Goal: Task Accomplishment & Management: Manage account settings

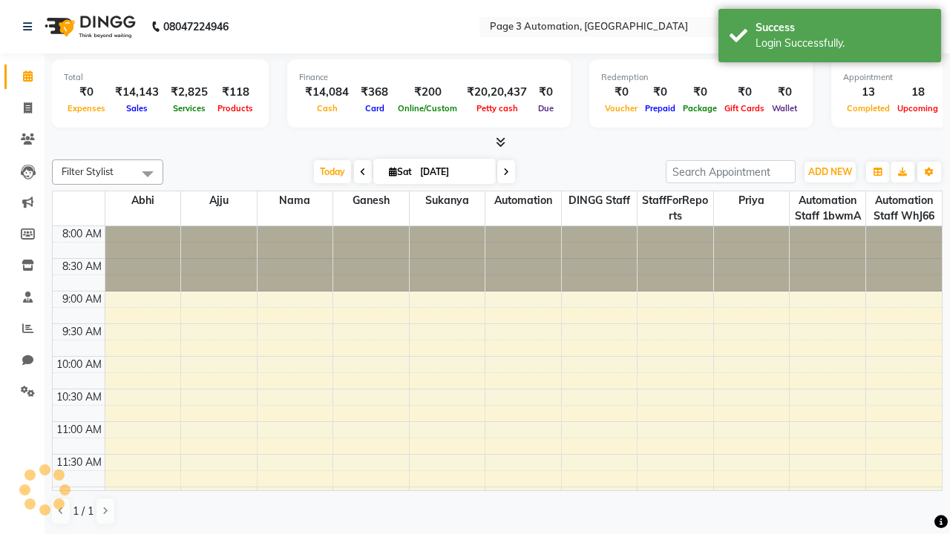
select select "en"
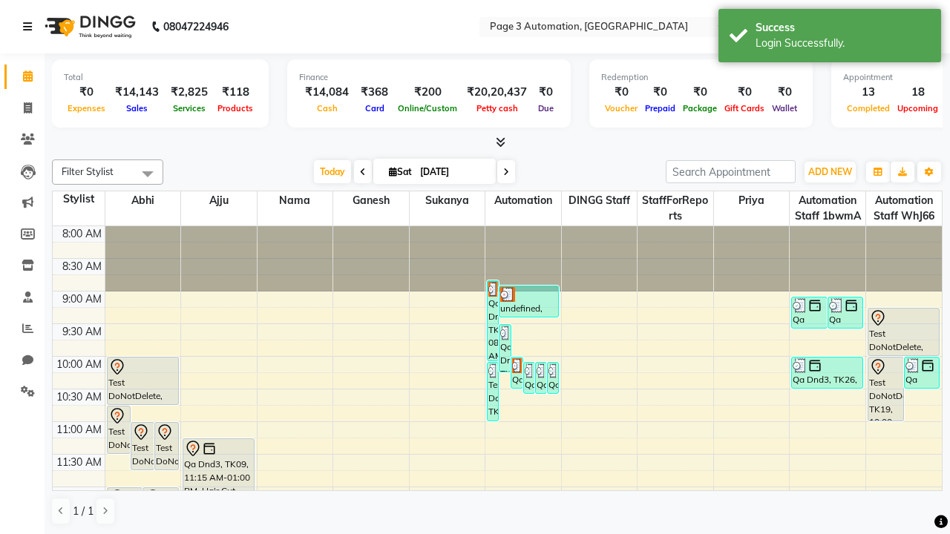
click at [30, 27] on icon at bounding box center [27, 27] width 9 height 10
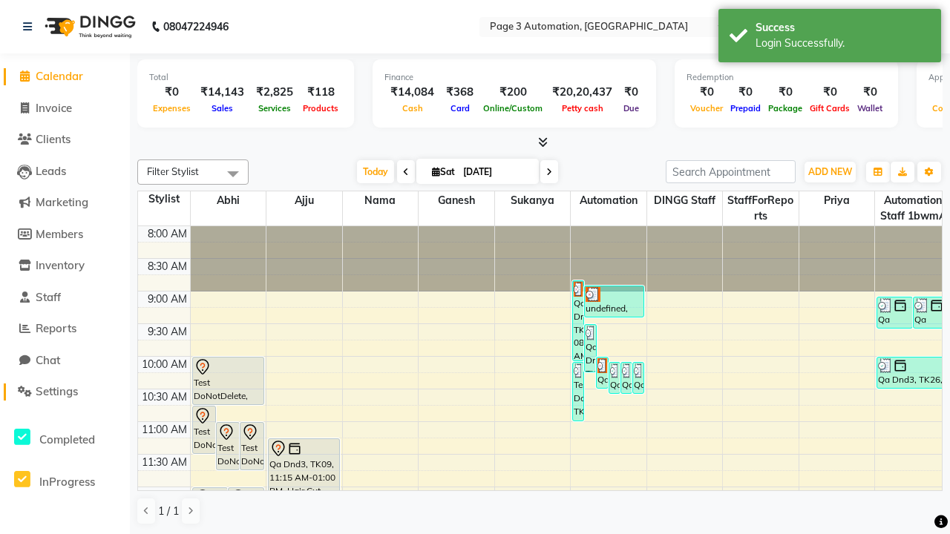
click at [65, 392] on span "Settings" at bounding box center [57, 391] width 42 height 14
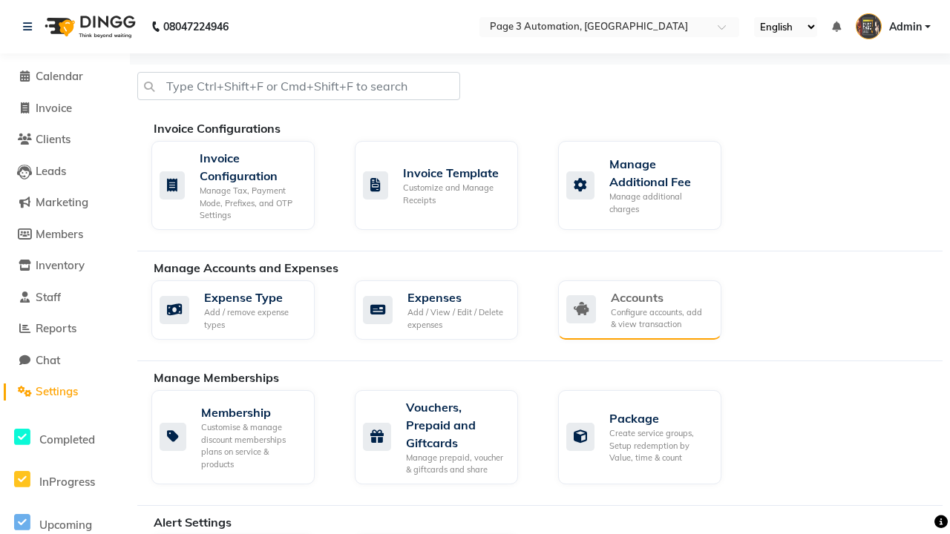
click at [660, 297] on div "Accounts" at bounding box center [660, 298] width 99 height 18
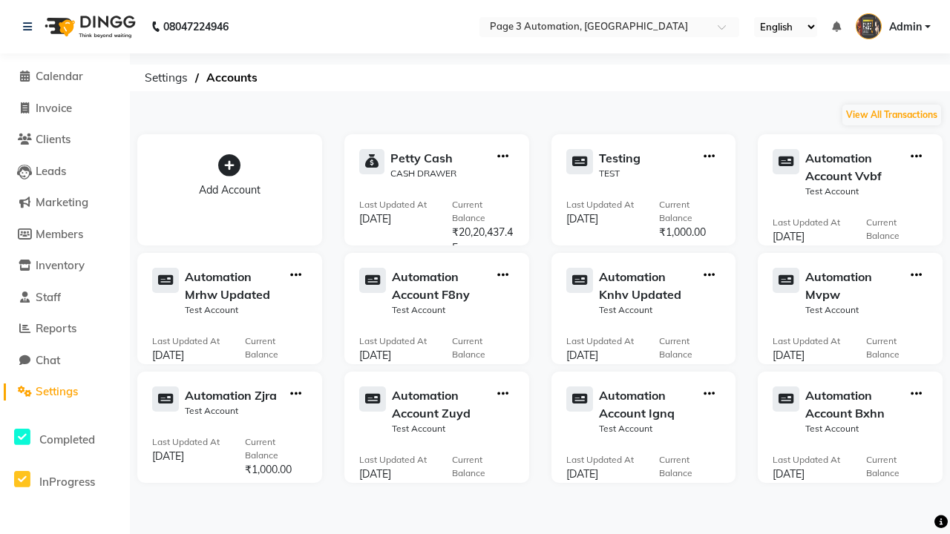
click at [229, 165] on icon at bounding box center [229, 165] width 22 height 22
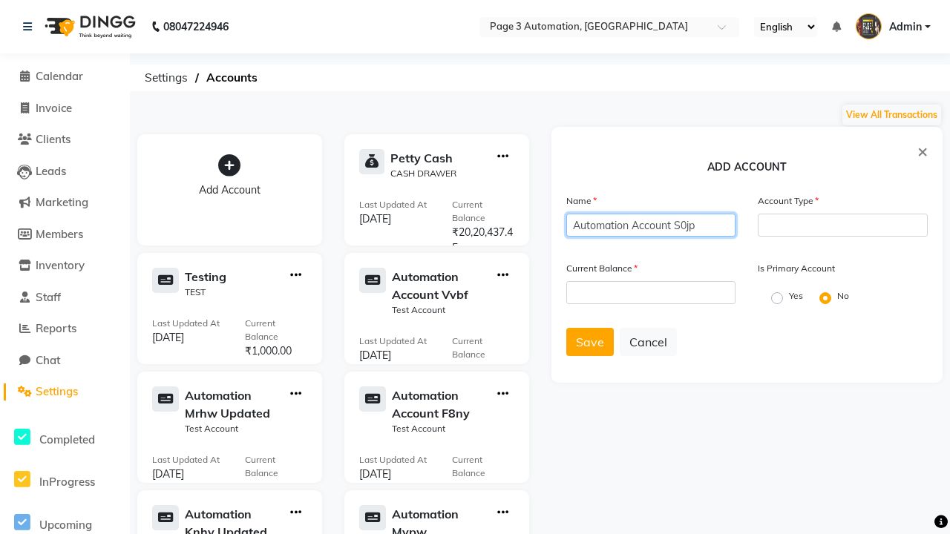
type input "Automation Account S0jp"
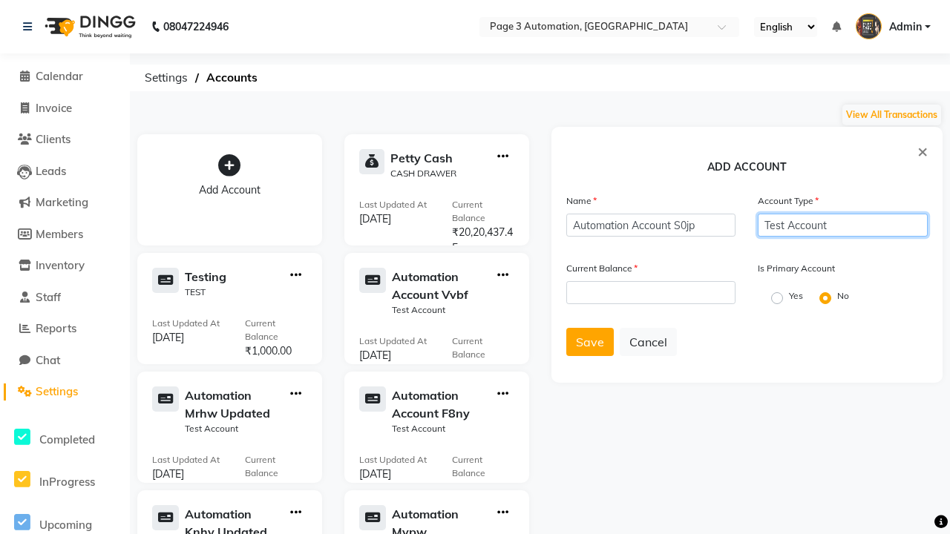
type input "Test Account"
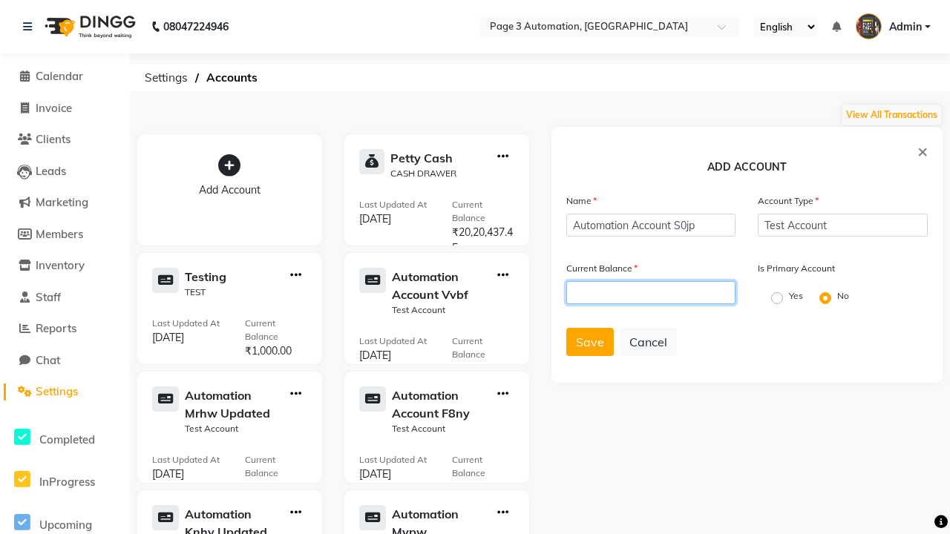
type input "1000"
click at [589, 342] on span "Save" at bounding box center [590, 342] width 28 height 15
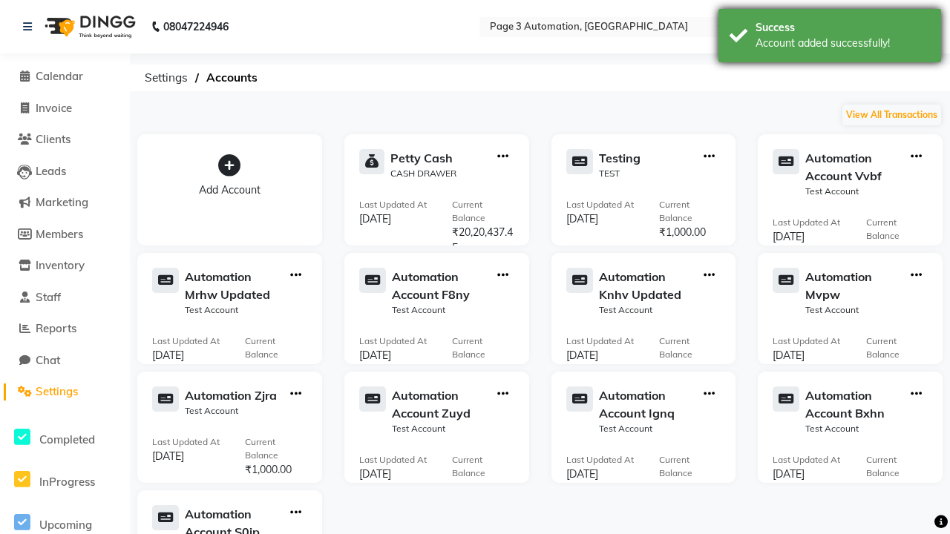
click at [830, 38] on div "Account added successfully!" at bounding box center [842, 44] width 174 height 16
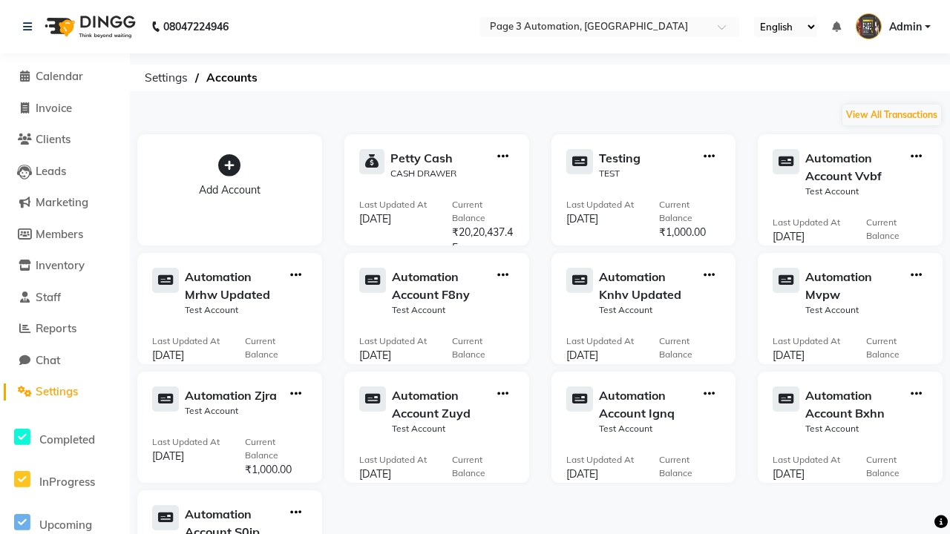
click at [295, 513] on icon "button" at bounding box center [295, 513] width 11 height 1
click at [295, 482] on div "View Transaction" at bounding box center [295, 482] width 79 height 16
select select "8439"
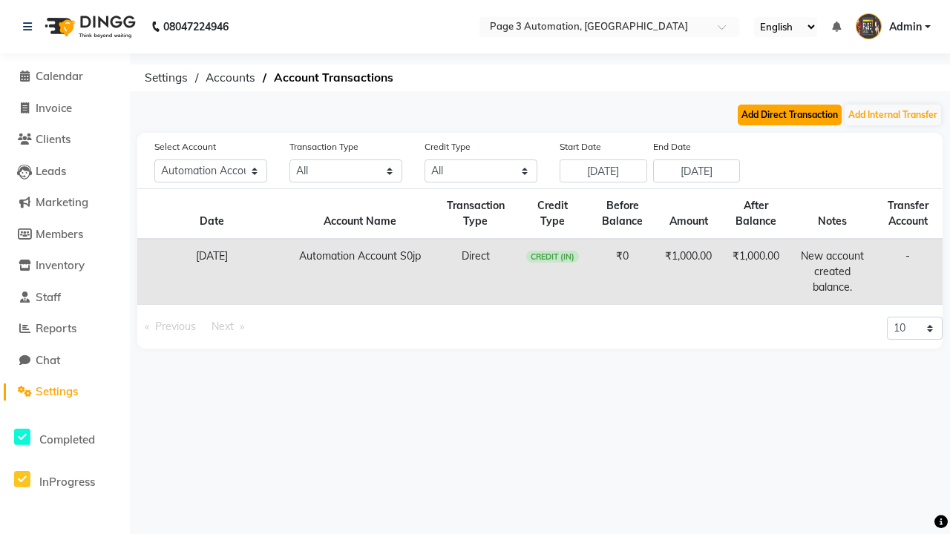
click at [789, 115] on button "Add Direct Transaction" at bounding box center [790, 115] width 104 height 21
select select "direct"
select select "8439"
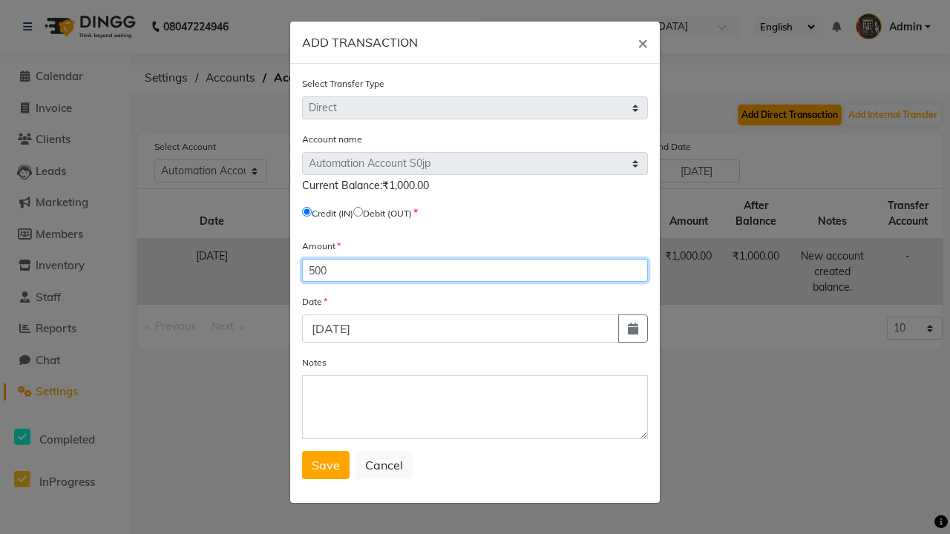
type input "500"
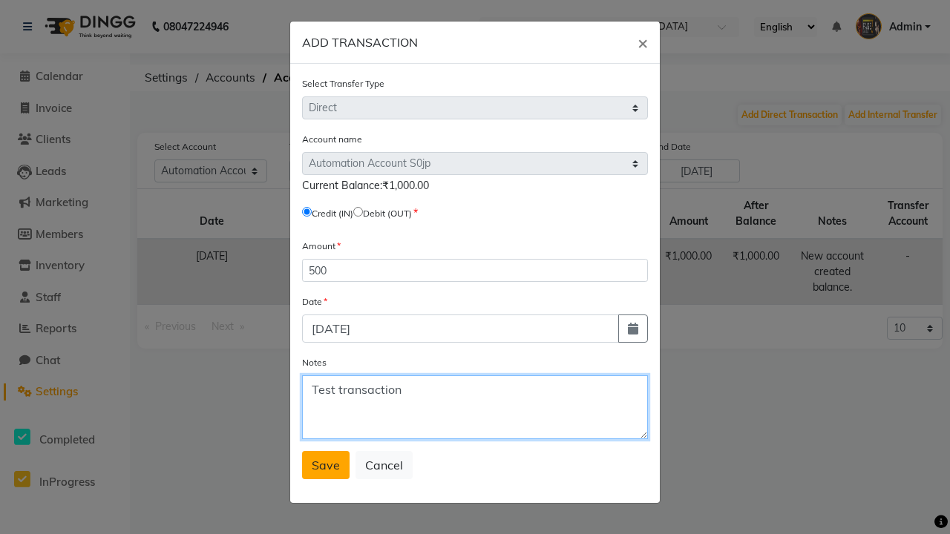
type textarea "Test transaction"
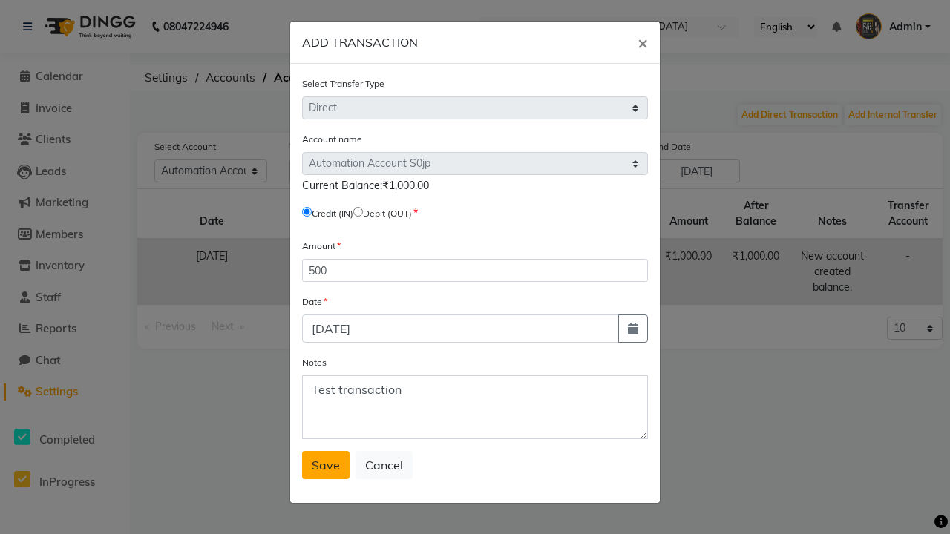
click at [326, 465] on span "Save" at bounding box center [326, 465] width 28 height 15
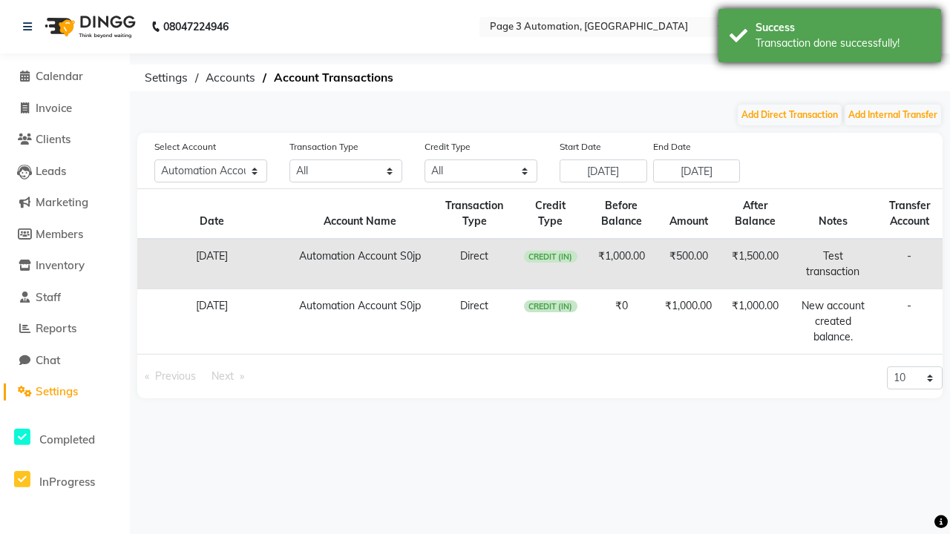
click at [830, 38] on div "Transaction done successfully!" at bounding box center [842, 44] width 174 height 16
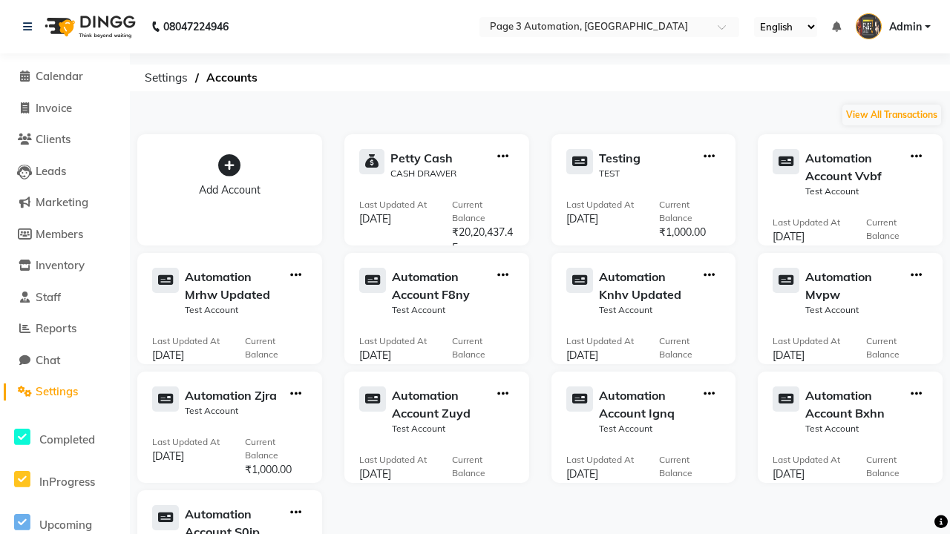
click at [295, 513] on icon "button" at bounding box center [295, 513] width 11 height 1
click at [295, 426] on div "Delete Account" at bounding box center [295, 426] width 79 height 16
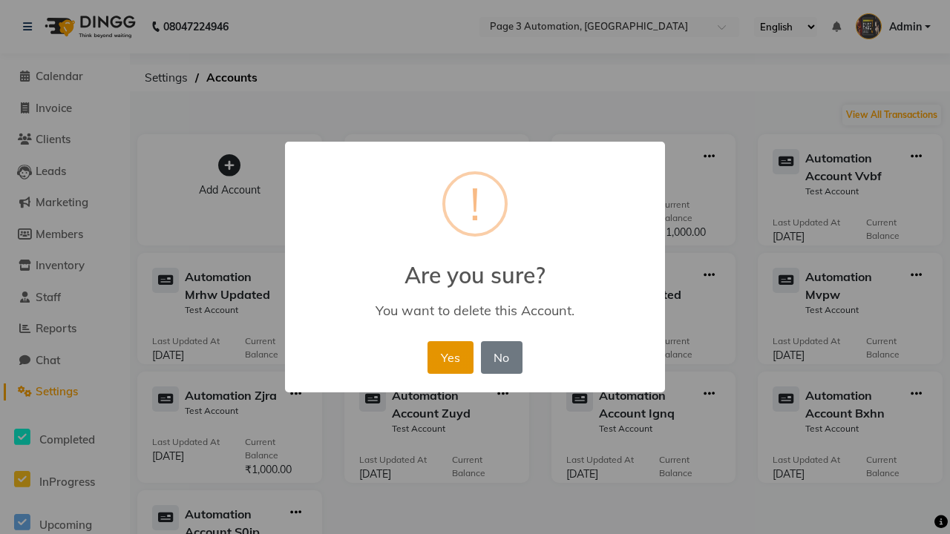
click at [450, 357] on button "Yes" at bounding box center [449, 357] width 45 height 33
